Goal: Information Seeking & Learning: Learn about a topic

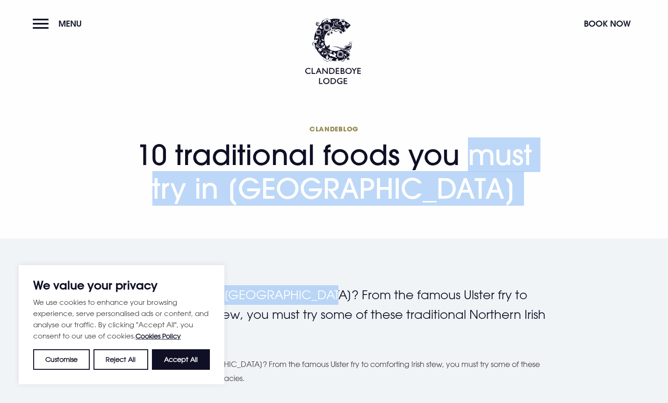
drag, startPoint x: 139, startPoint y: 144, endPoint x: 311, endPoint y: 300, distance: 232.1
click at [186, 360] on button "Accept All" at bounding box center [181, 359] width 58 height 21
checkbox input "true"
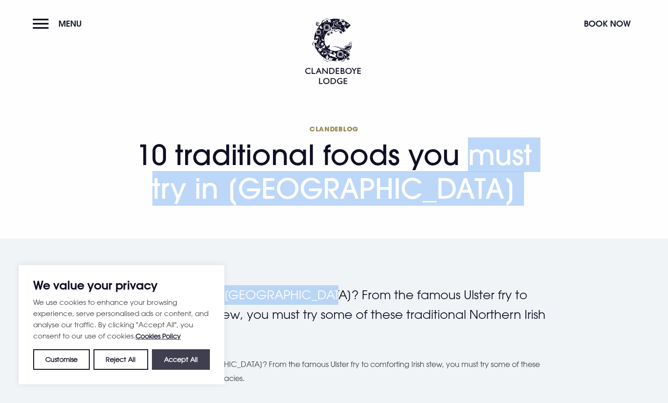
checkbox input "true"
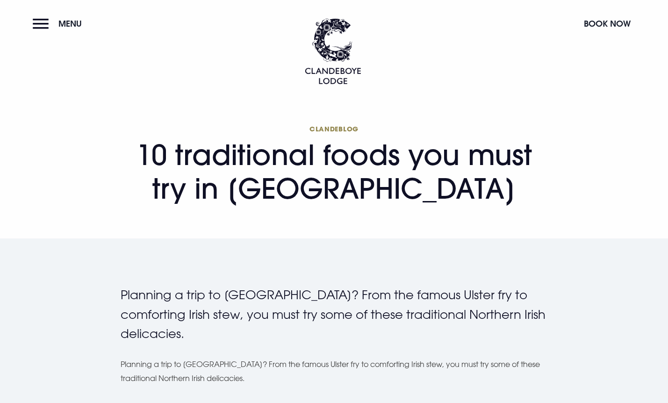
click at [193, 228] on section "Clandeblog 10 traditional foods you must try in [GEOGRAPHIC_DATA]" at bounding box center [334, 169] width 668 height 139
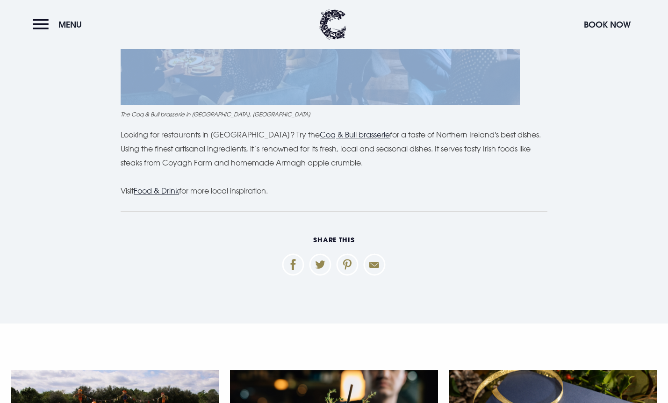
scroll to position [2931, 0]
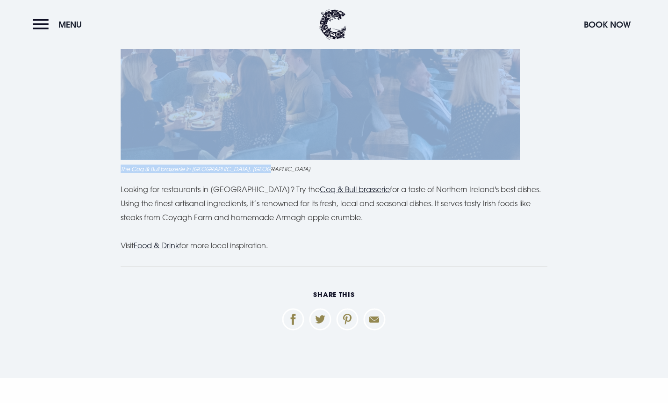
drag, startPoint x: 123, startPoint y: 288, endPoint x: 361, endPoint y: 170, distance: 265.7
copy div "Loremips d sita co Adipisci Elitsed? Doei tem incidi Utlabo etd ma aliquaenim A…"
